Goal: Information Seeking & Learning: Learn about a topic

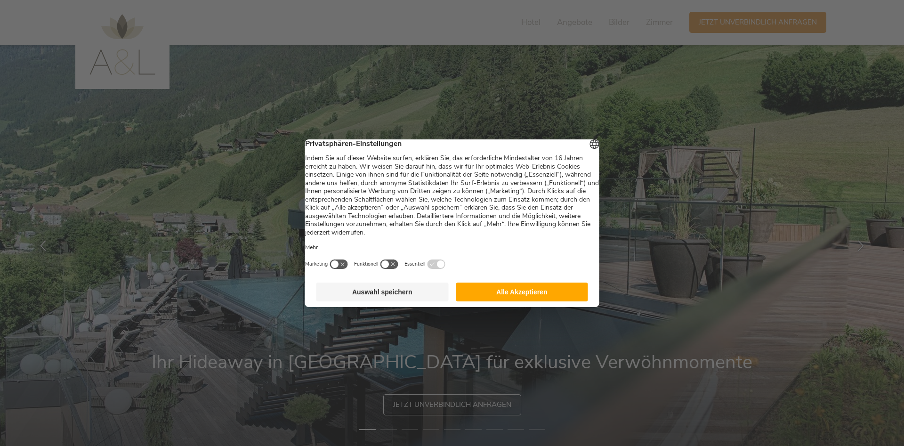
click at [515, 299] on button "Alle Akzeptieren" at bounding box center [522, 291] width 132 height 19
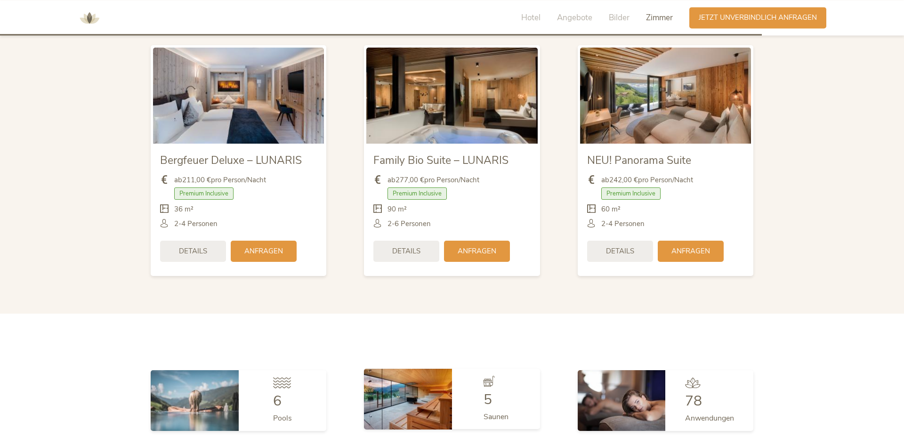
scroll to position [2305, 0]
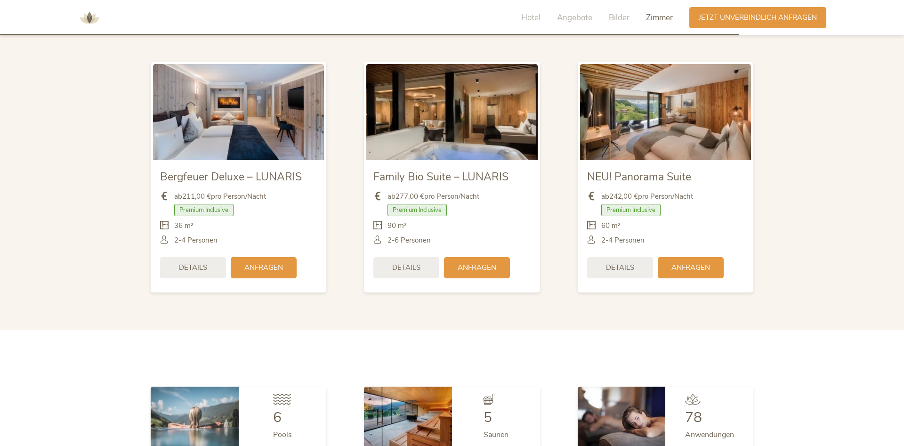
click at [231, 141] on img at bounding box center [238, 112] width 171 height 96
click at [208, 258] on div "Details" at bounding box center [193, 266] width 66 height 21
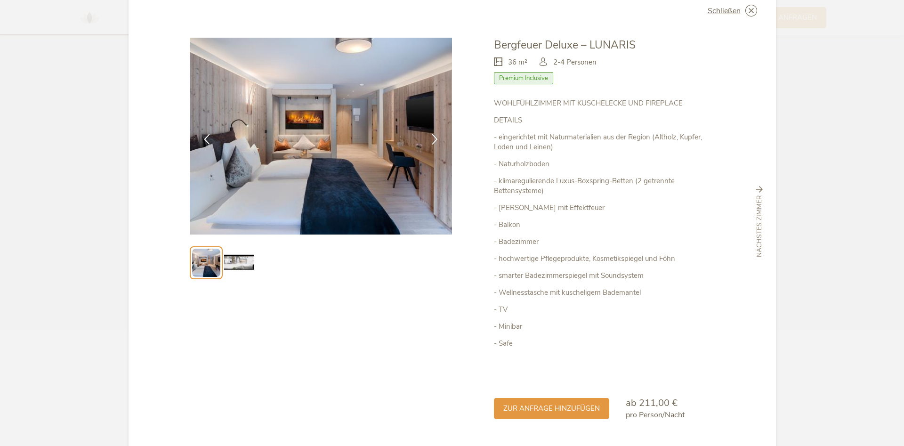
scroll to position [15, 0]
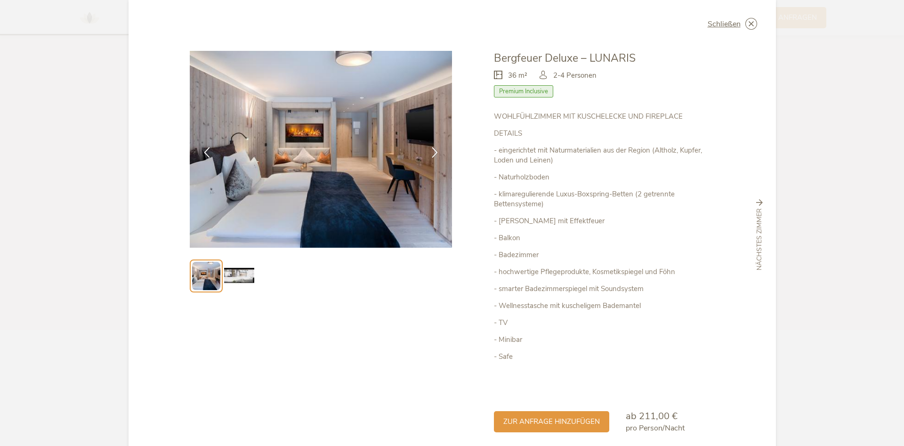
click at [245, 273] on img at bounding box center [239, 276] width 30 height 30
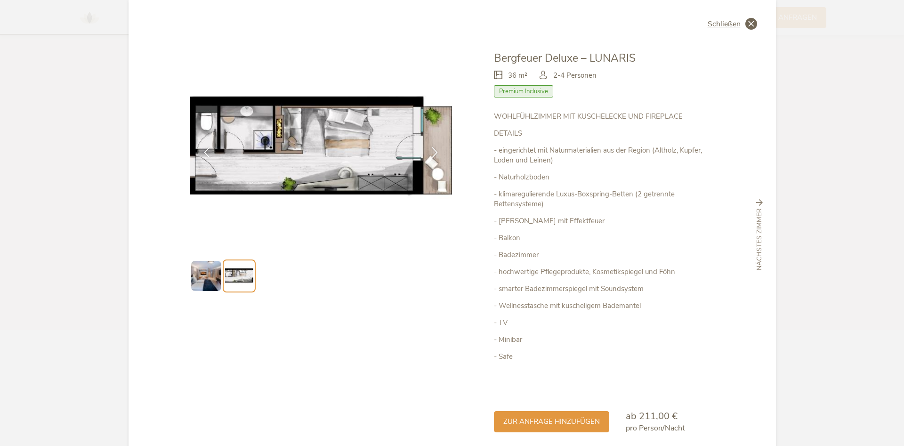
click at [750, 23] on icon at bounding box center [751, 24] width 12 height 12
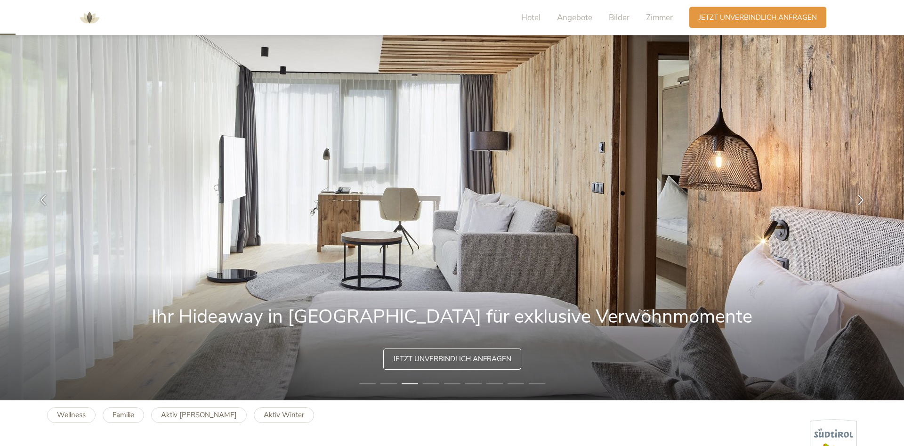
scroll to position [48, 0]
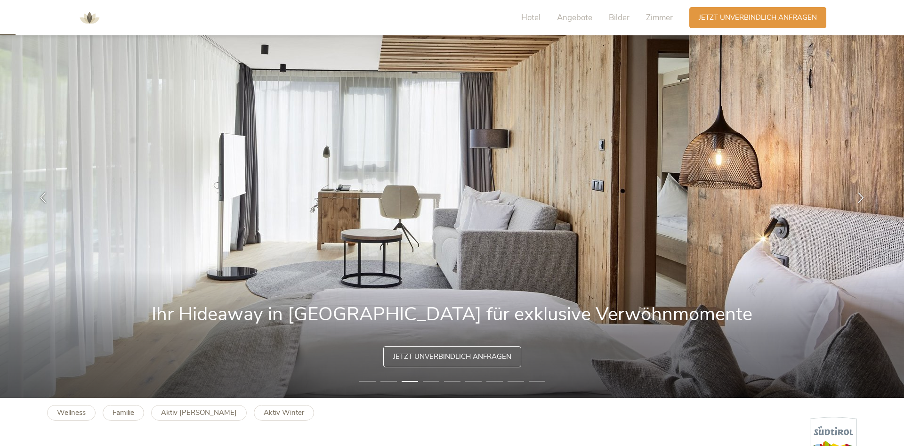
click at [431, 382] on li "4" at bounding box center [431, 381] width 16 height 9
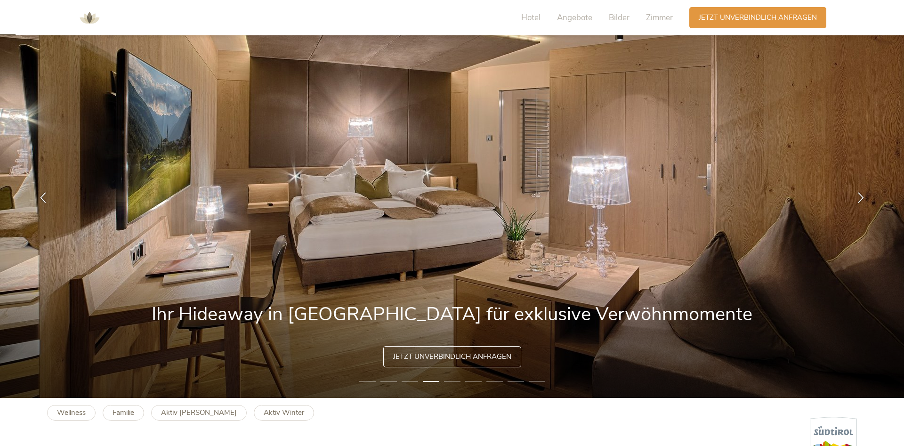
click at [445, 382] on li "5" at bounding box center [452, 381] width 16 height 9
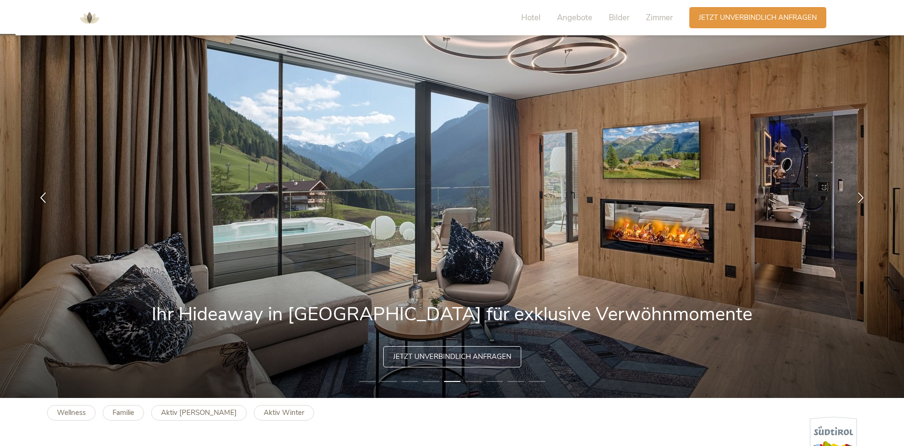
click at [451, 381] on li "5" at bounding box center [452, 381] width 16 height 9
click at [471, 381] on li "6" at bounding box center [473, 381] width 16 height 9
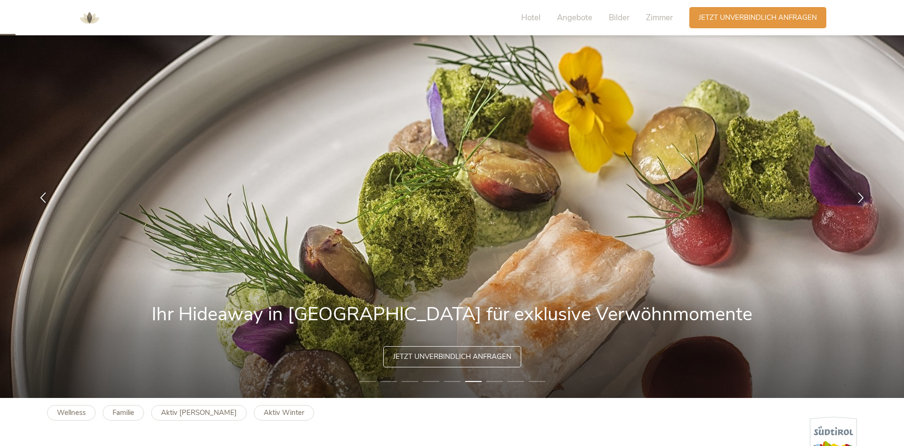
click at [498, 380] on li "7" at bounding box center [494, 381] width 16 height 9
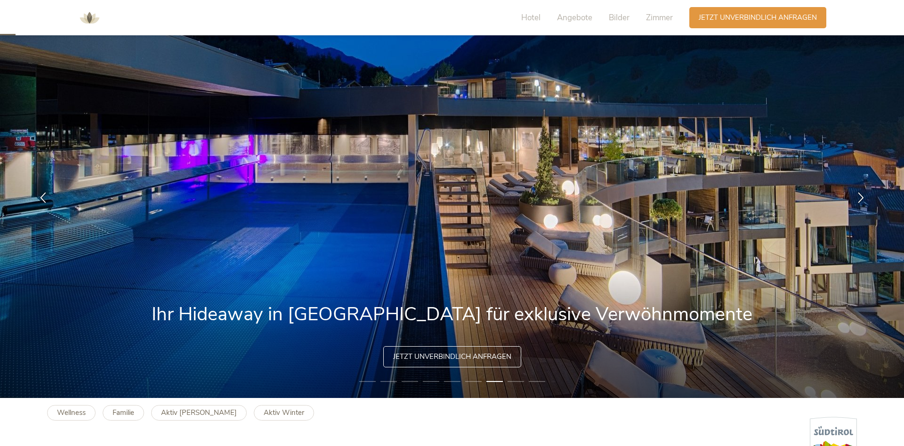
click at [507, 380] on li "8" at bounding box center [515, 381] width 16 height 9
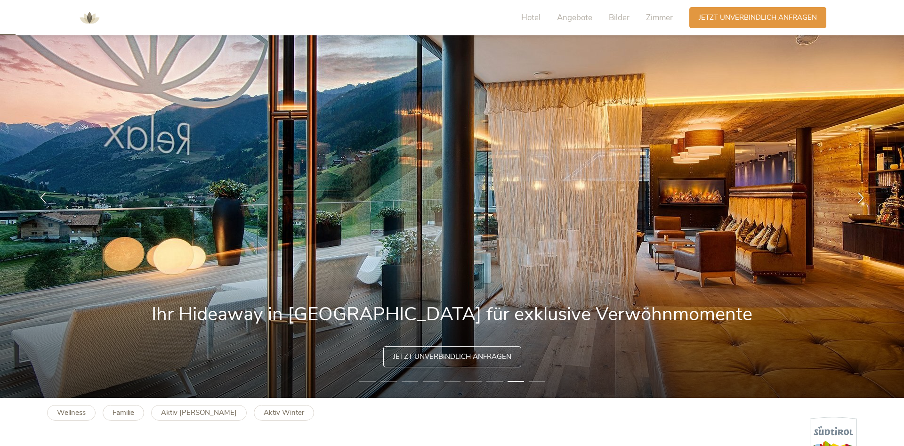
click at [536, 382] on li "9" at bounding box center [537, 381] width 16 height 9
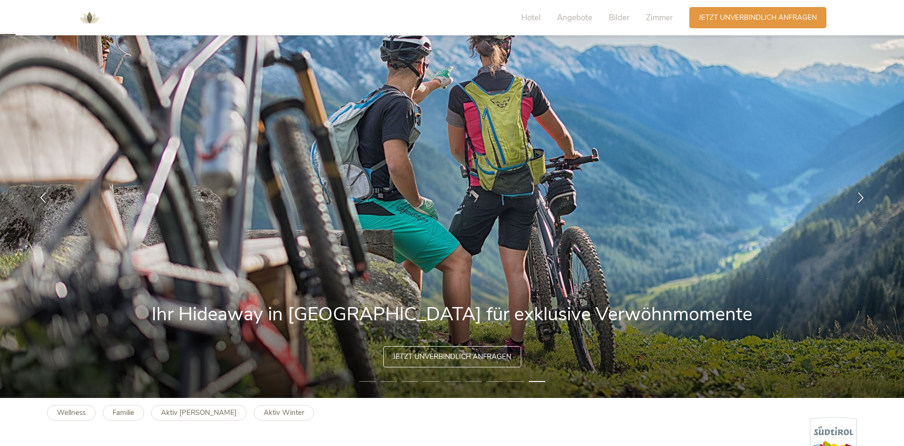
scroll to position [0, 0]
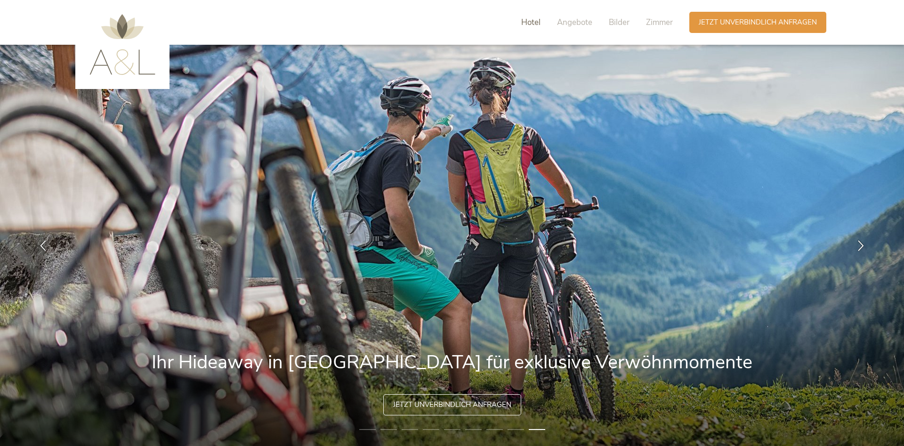
click at [537, 24] on span "Hotel" at bounding box center [530, 22] width 19 height 11
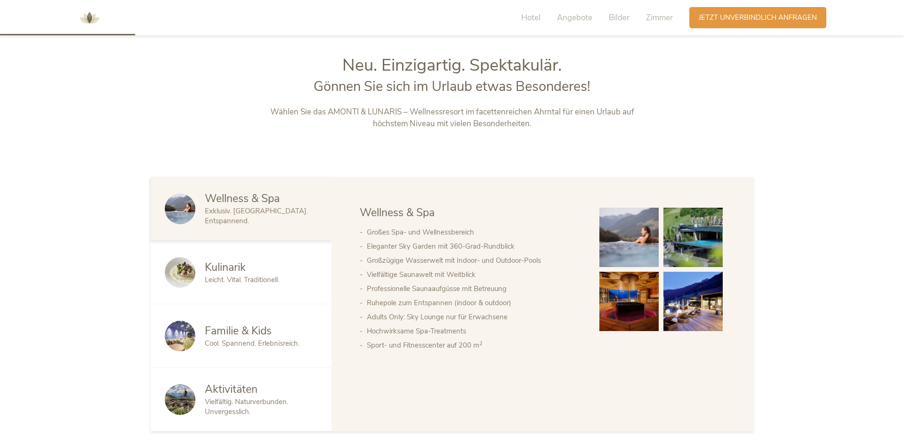
scroll to position [478, 0]
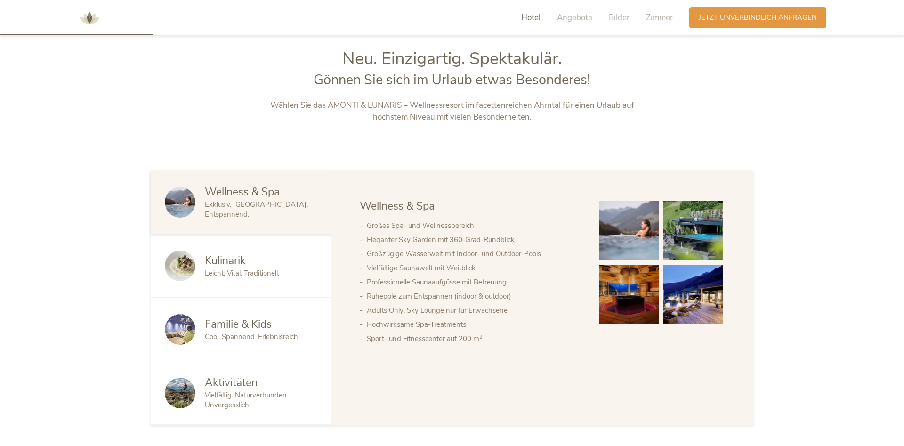
click at [257, 261] on div "Kulinarik" at bounding box center [261, 260] width 112 height 15
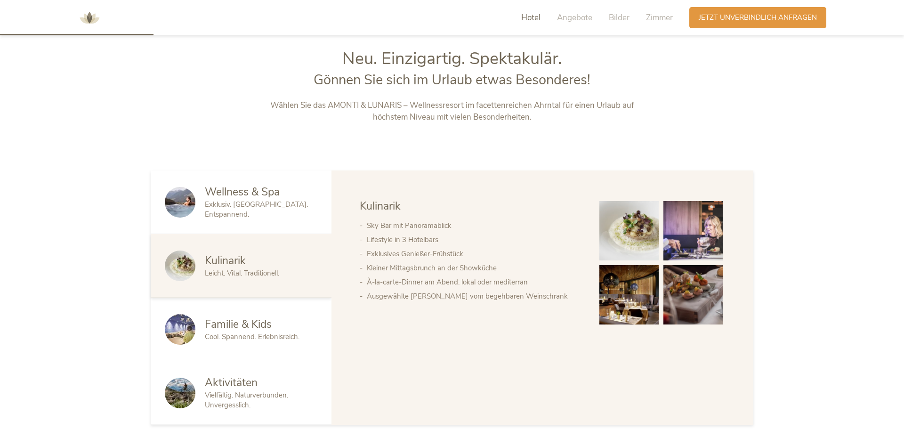
click at [267, 332] on div "Cool. Spannend. Erlebnisreich." at bounding box center [261, 337] width 112 height 10
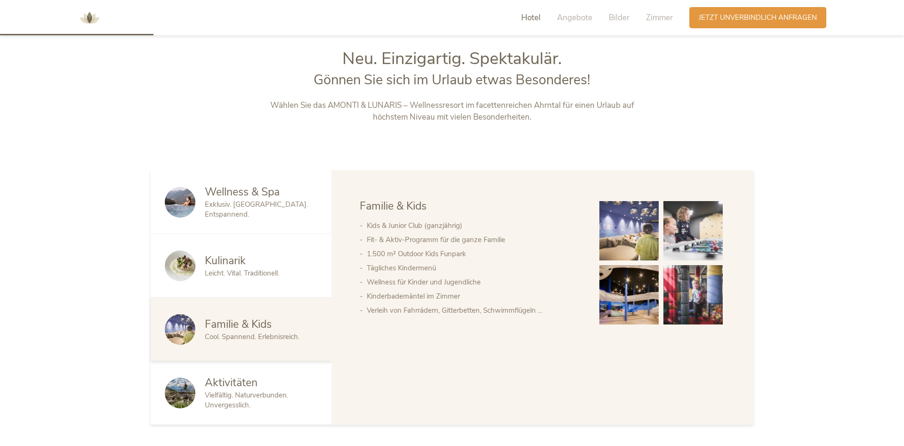
click at [266, 392] on span "Vielfältig. Naturverbunden. Unvergesslich." at bounding box center [246, 399] width 83 height 19
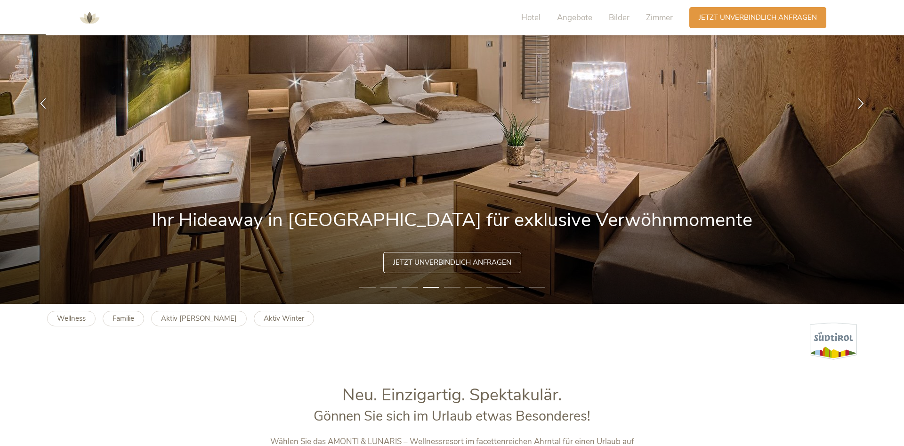
scroll to position [0, 0]
